Goal: Task Accomplishment & Management: Use online tool/utility

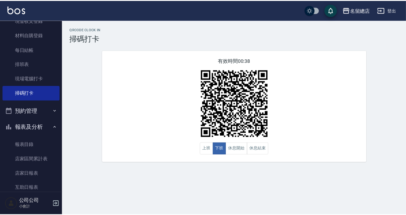
scroll to position [113, 0]
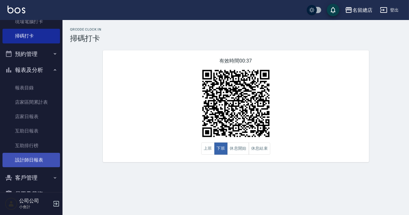
click at [20, 158] on link "設計師日報表" at bounding box center [30, 160] width 57 height 14
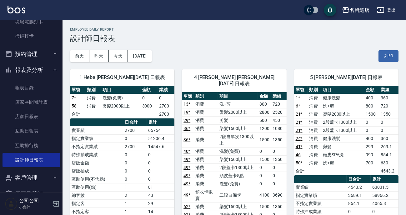
drag, startPoint x: 173, startPoint y: 107, endPoint x: 171, endPoint y: 110, distance: 3.3
click at [173, 108] on td "2700" at bounding box center [165, 106] width 17 height 8
drag, startPoint x: 151, startPoint y: 131, endPoint x: 167, endPoint y: 133, distance: 16.7
click at [167, 133] on td "65754" at bounding box center [160, 130] width 28 height 8
click at [168, 134] on td "65754" at bounding box center [160, 130] width 28 height 8
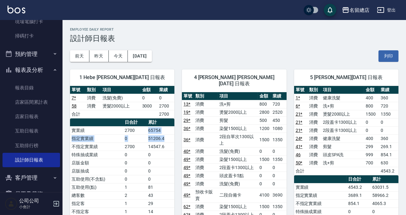
drag, startPoint x: 150, startPoint y: 132, endPoint x: 162, endPoint y: 134, distance: 12.7
click at [162, 134] on tbody "實業績 2700 65754 指定實業績 0 51206.4 不指定實業績 2700 14547.6 特殊抽成業績 0 0 店販金額 0 0 店販抽成 0 0…" at bounding box center [122, 183] width 104 height 114
click at [167, 133] on td "65754" at bounding box center [160, 130] width 28 height 8
drag, startPoint x: 153, startPoint y: 130, endPoint x: 156, endPoint y: 129, distance: 3.2
click at [156, 129] on td "65754" at bounding box center [160, 130] width 28 height 8
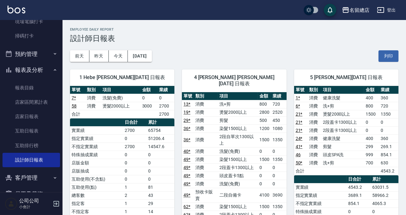
click at [161, 127] on td "65754" at bounding box center [160, 130] width 28 height 8
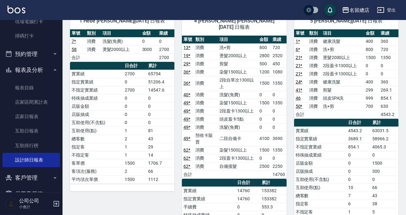
scroll to position [28, 0]
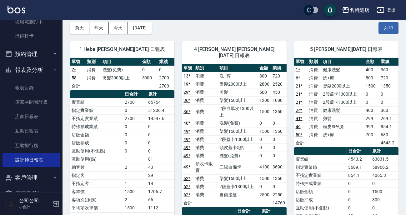
click at [309, 153] on th "a dense table" at bounding box center [320, 151] width 53 height 8
click at [356, 156] on td "4543.2" at bounding box center [358, 159] width 24 height 8
click at [378, 155] on td "63031.5" at bounding box center [384, 159] width 28 height 8
click at [372, 157] on td "63031.5" at bounding box center [384, 159] width 28 height 8
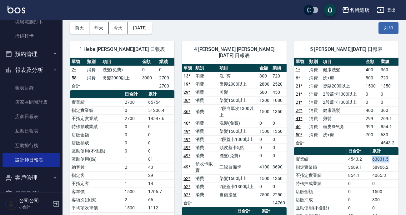
click at [372, 157] on td "63031.5" at bounding box center [384, 159] width 28 height 8
drag, startPoint x: 373, startPoint y: 156, endPoint x: 367, endPoint y: 152, distance: 6.8
click at [373, 156] on td "63031.5" at bounding box center [384, 159] width 28 height 8
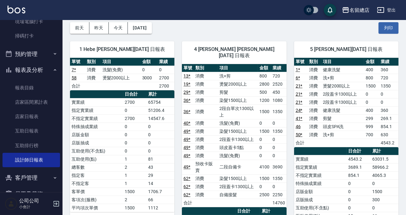
click at [355, 147] on th "日合計" at bounding box center [358, 151] width 24 height 8
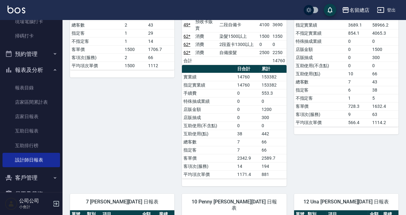
scroll to position [312, 0]
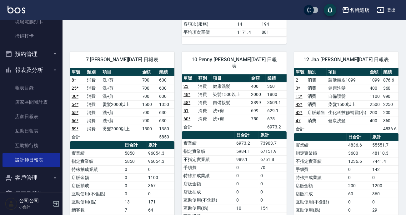
click at [267, 163] on td "70" at bounding box center [273, 167] width 28 height 8
click at [273, 163] on td "70" at bounding box center [273, 167] width 28 height 8
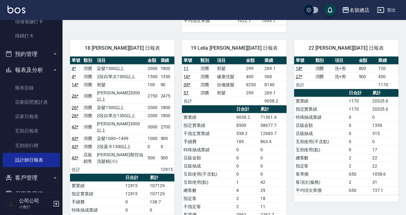
scroll to position [823, 0]
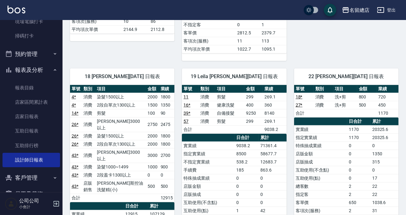
click at [244, 206] on td "1" at bounding box center [247, 210] width 24 height 8
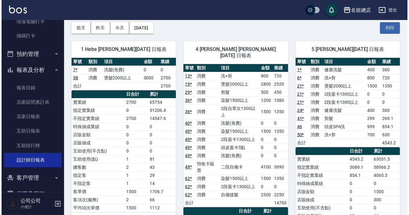
scroll to position [0, 0]
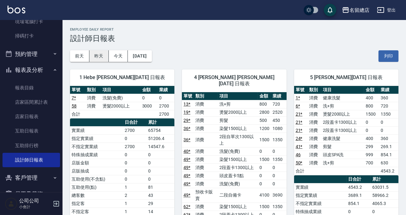
click at [101, 57] on button "昨天" at bounding box center [98, 56] width 19 height 12
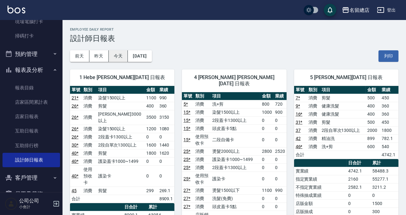
click at [113, 60] on button "今天" at bounding box center [118, 56] width 19 height 12
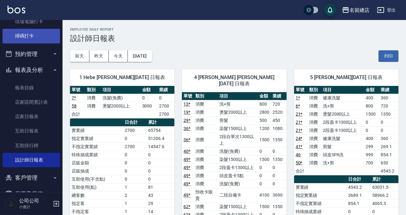
scroll to position [85, 0]
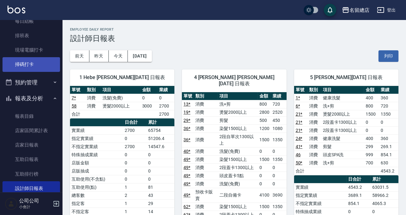
click at [29, 69] on link "掃碼打卡" at bounding box center [30, 64] width 57 height 14
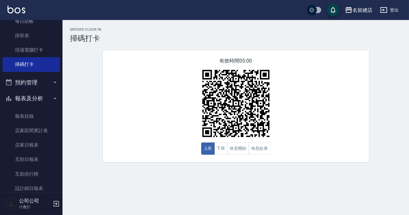
click at [196, 88] on div "有效時間 05:00 上班 下班 休息開始 休息結束" at bounding box center [236, 106] width 266 height 112
click at [19, 186] on link "設計師日報表" at bounding box center [30, 188] width 57 height 14
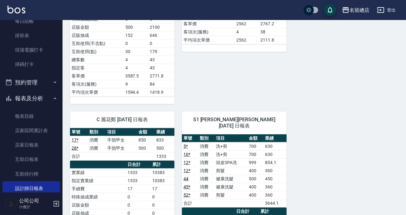
scroll to position [1099, 0]
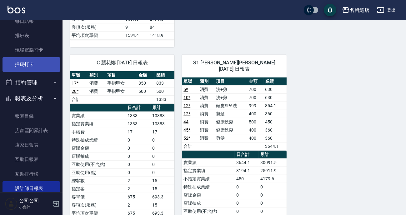
click at [8, 68] on link "掃碼打卡" at bounding box center [30, 64] width 57 height 14
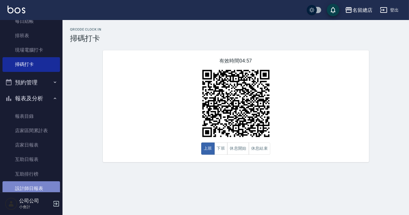
click at [35, 183] on link "設計師日報表" at bounding box center [30, 188] width 57 height 14
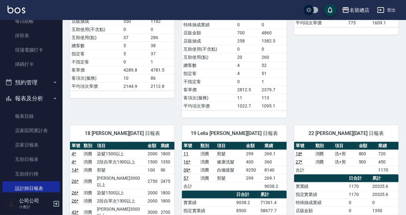
scroll to position [795, 0]
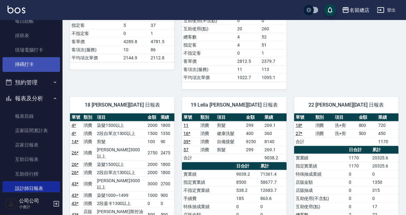
click at [16, 60] on link "掃碼打卡" at bounding box center [30, 64] width 57 height 14
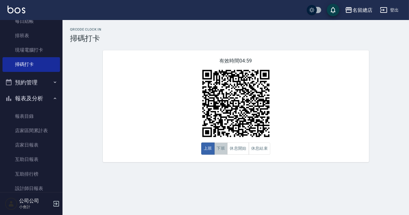
click at [223, 148] on button "下班" at bounding box center [220, 148] width 13 height 12
